Goal: Task Accomplishment & Management: Manage account settings

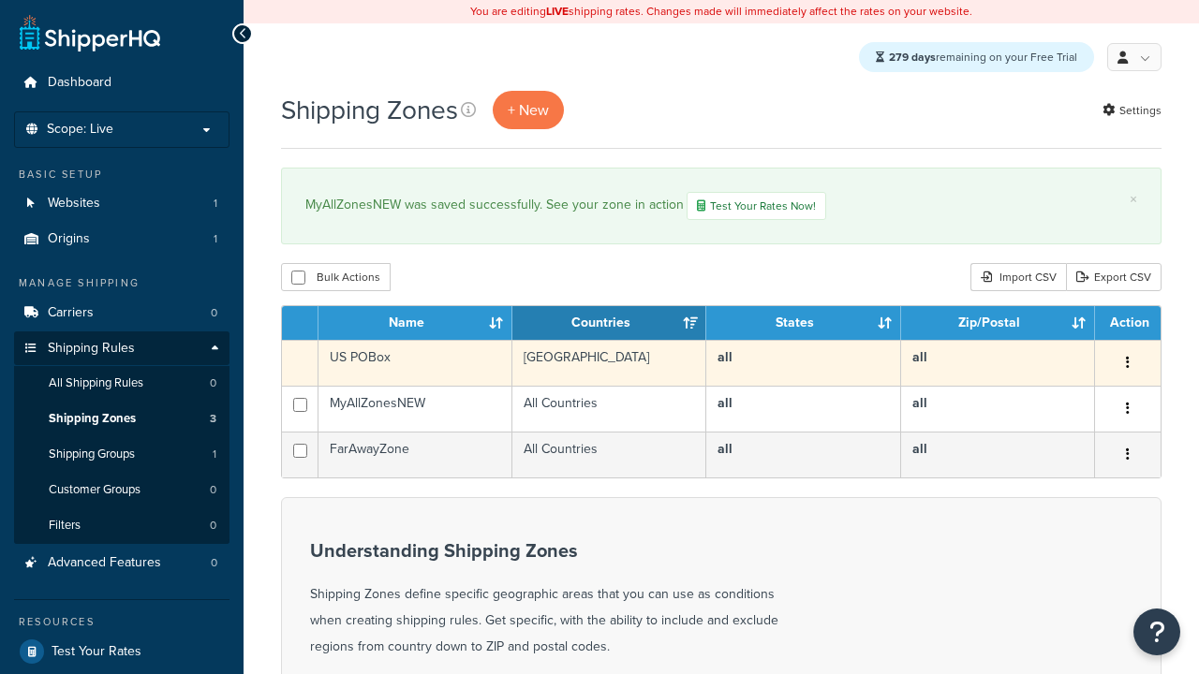
click at [1127, 366] on icon "button" at bounding box center [1128, 362] width 4 height 13
click at [0, 0] on link "Duplicate" at bounding box center [0, 0] width 0 height 0
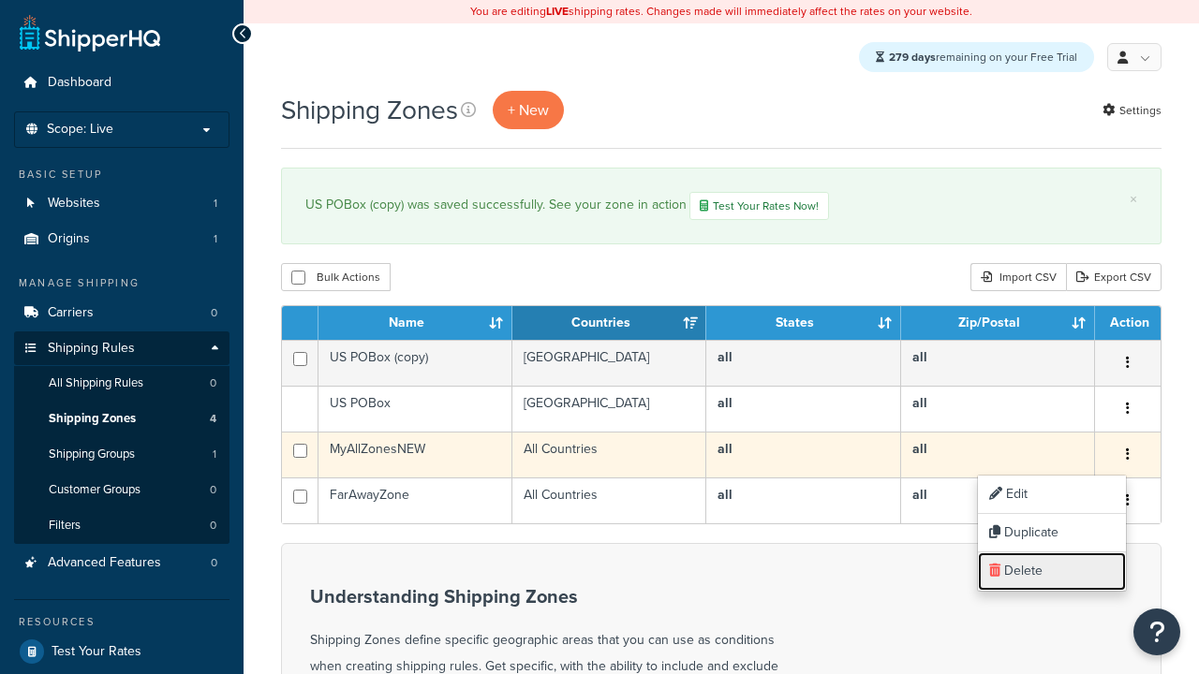
click at [1051, 571] on link "Delete" at bounding box center [1052, 572] width 148 height 38
